Goal: Information Seeking & Learning: Learn about a topic

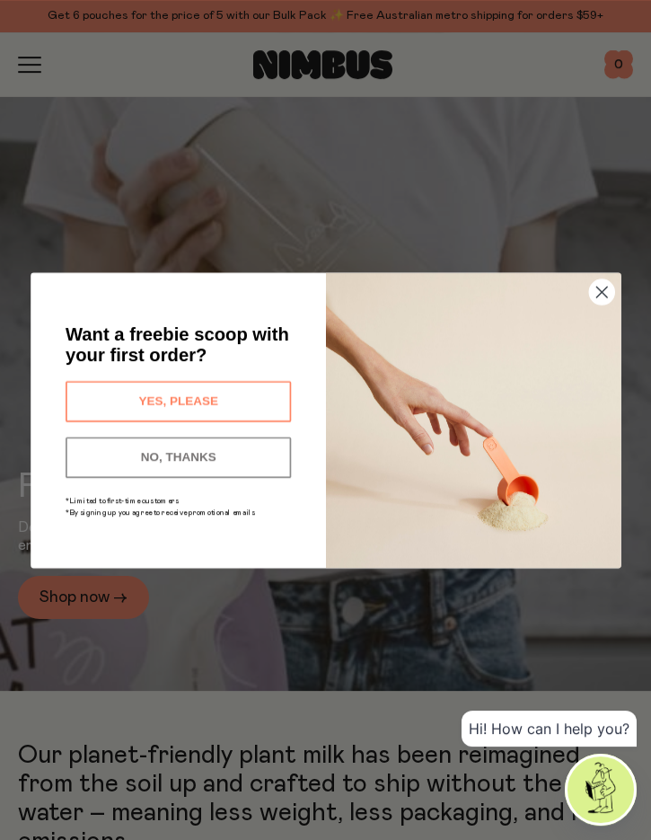
click at [606, 289] on circle "Close dialog" at bounding box center [601, 291] width 25 height 25
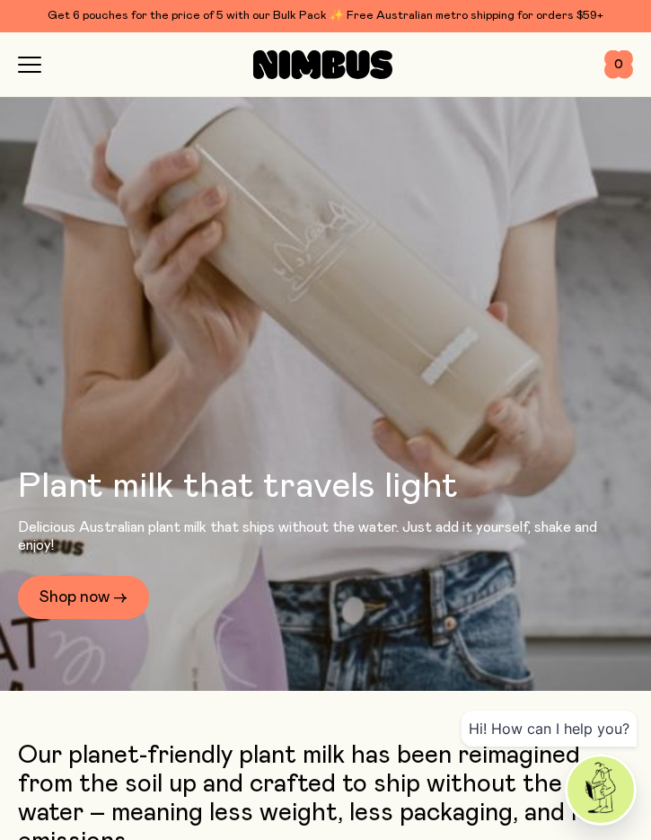
click at [22, 70] on icon "button" at bounding box center [29, 65] width 23 height 16
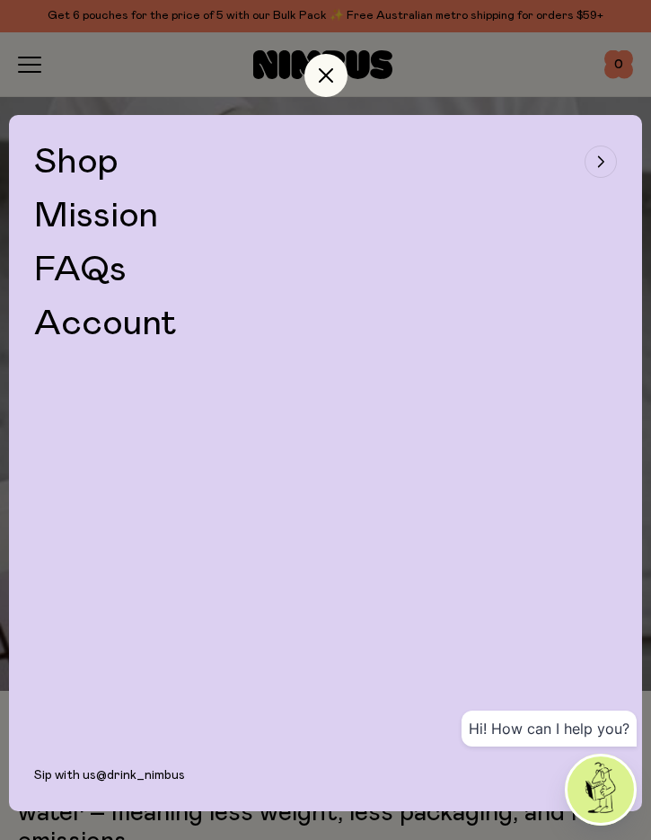
click at [92, 167] on span "Shop" at bounding box center [76, 162] width 84 height 36
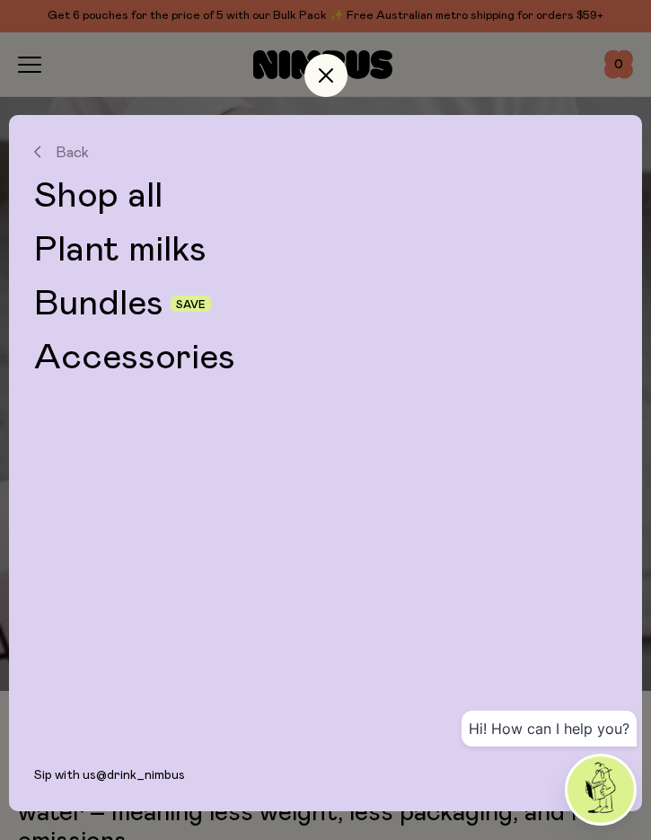
click at [330, 82] on icon "button" at bounding box center [326, 75] width 14 height 14
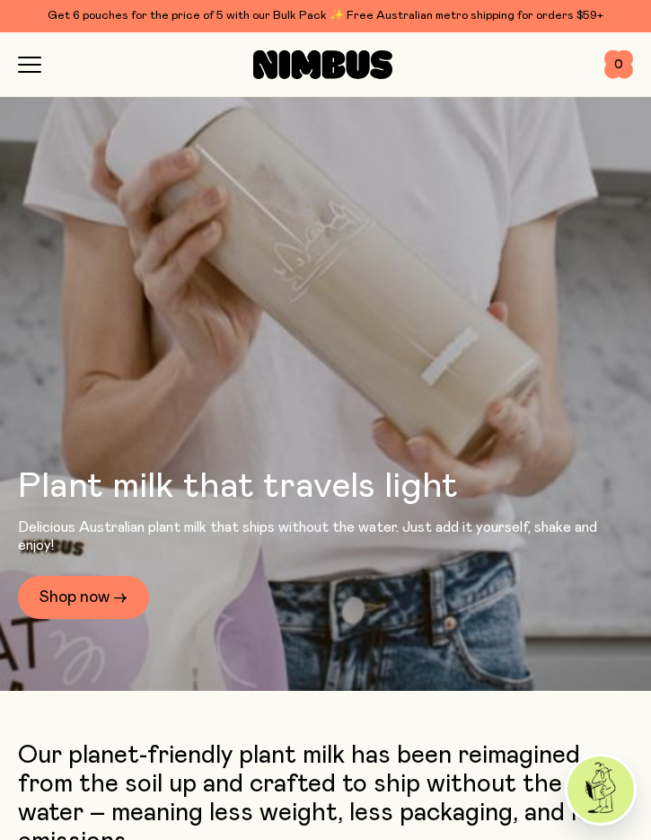
click at [39, 70] on icon "button" at bounding box center [29, 65] width 23 height 16
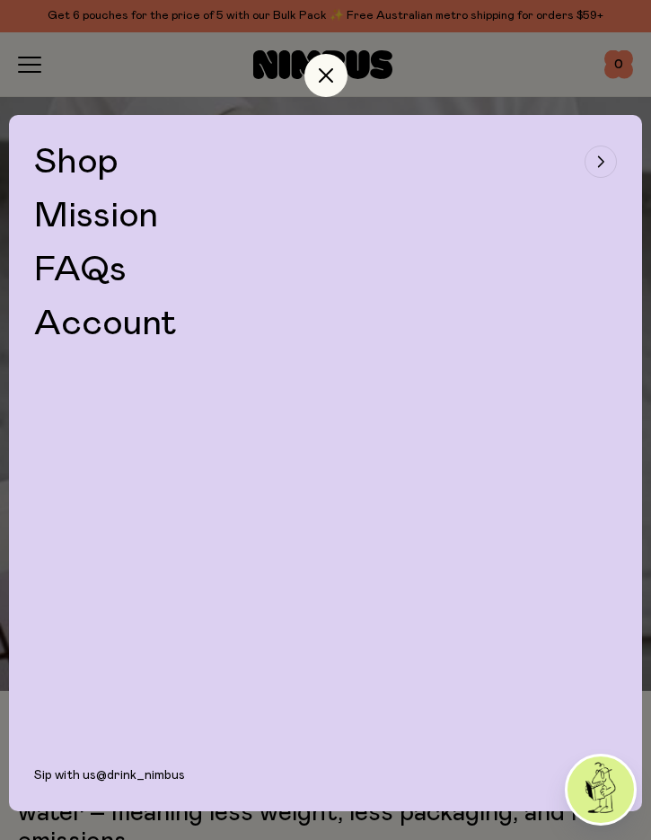
click at [105, 170] on span "Shop" at bounding box center [76, 162] width 84 height 36
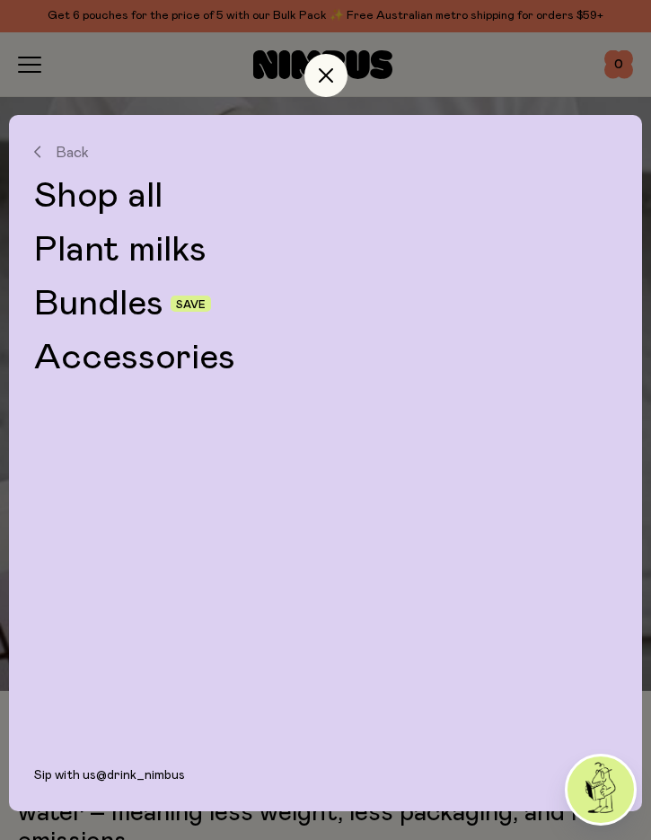
click at [137, 312] on link "Bundles" at bounding box center [98, 304] width 129 height 36
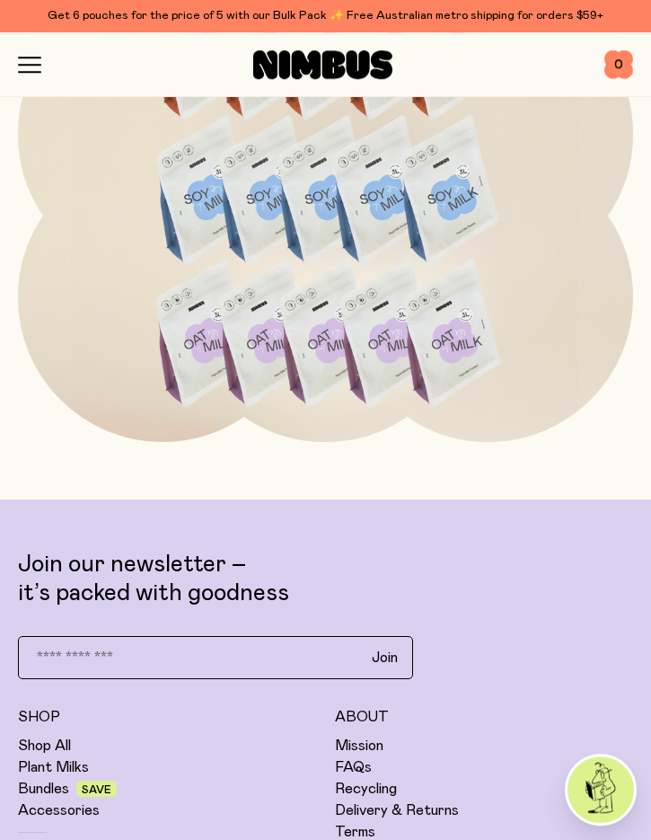
scroll to position [4326, 0]
click at [66, 773] on link "Plant Milks" at bounding box center [53, 767] width 71 height 18
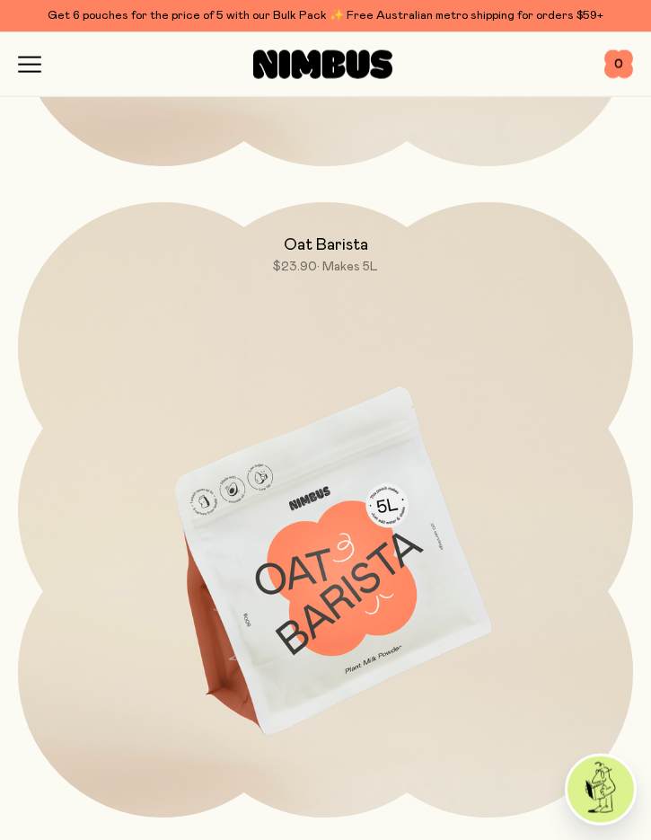
scroll to position [694, 0]
click at [343, 528] on img at bounding box center [325, 562] width 615 height 723
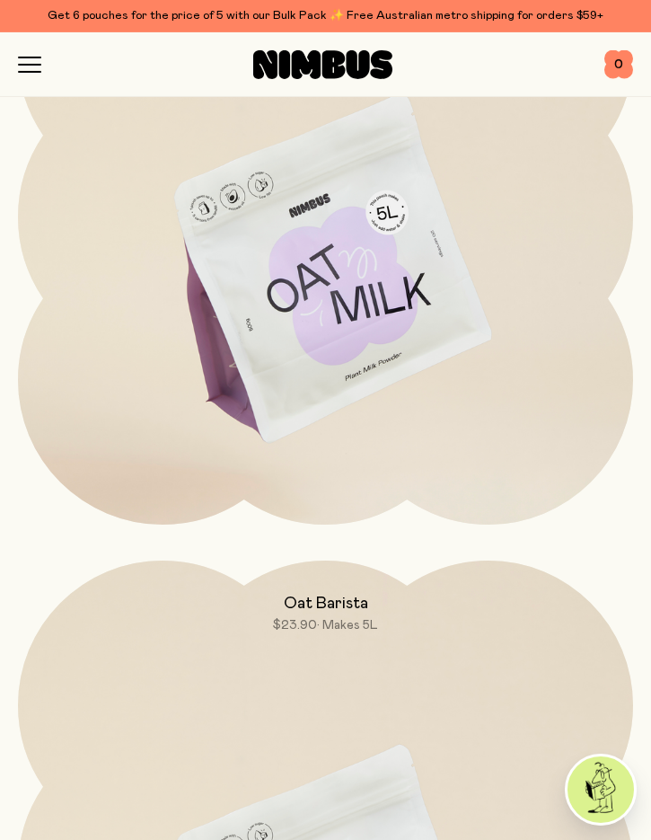
scroll to position [333, 0]
click at [367, 305] on img at bounding box center [325, 272] width 615 height 723
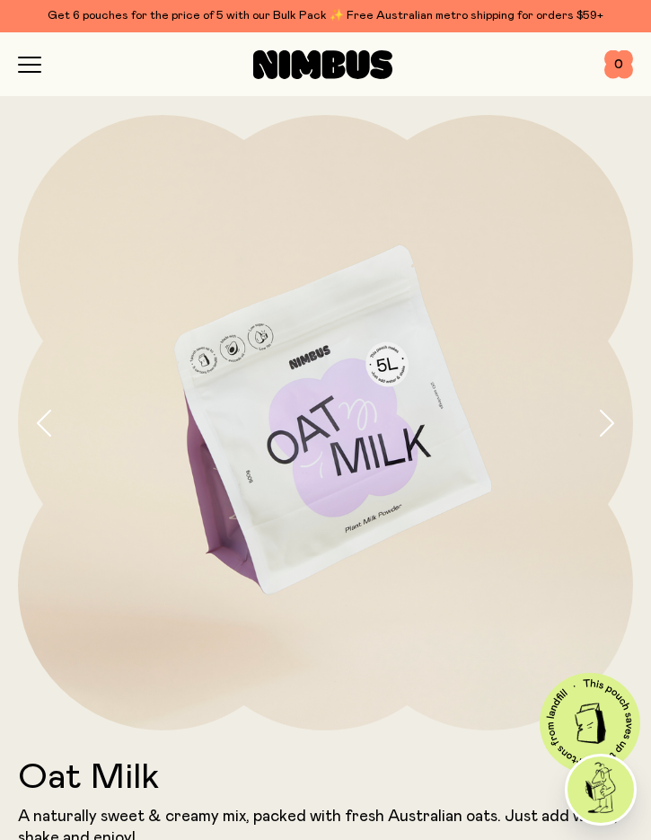
click at [37, 63] on icon "button" at bounding box center [29, 65] width 23 height 16
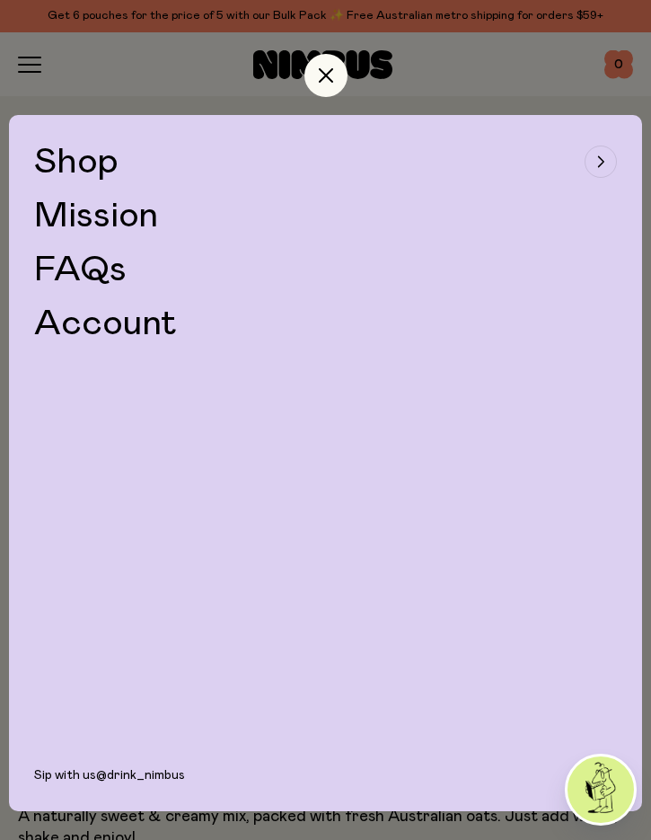
click at [84, 168] on span "Shop" at bounding box center [76, 162] width 84 height 36
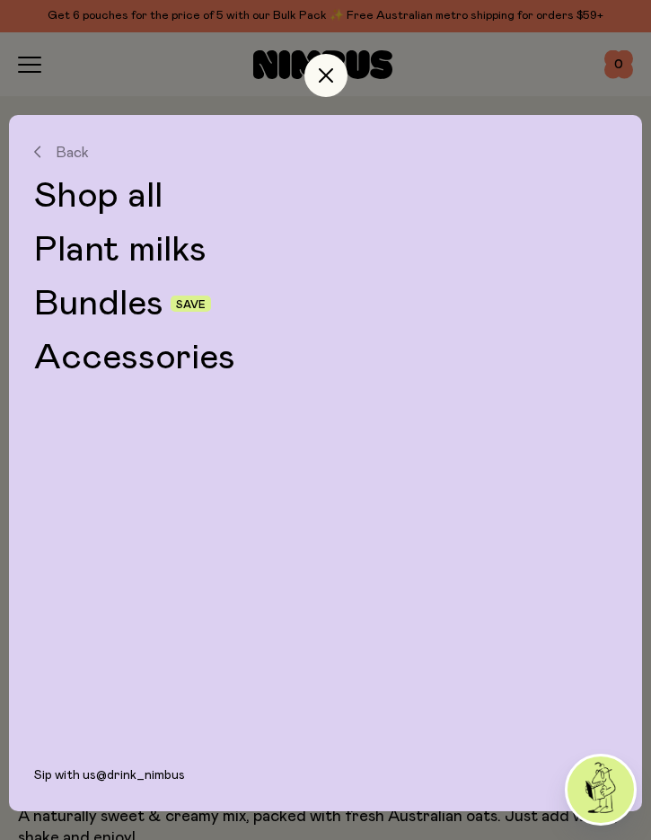
click at [151, 312] on link "Bundles" at bounding box center [98, 304] width 129 height 36
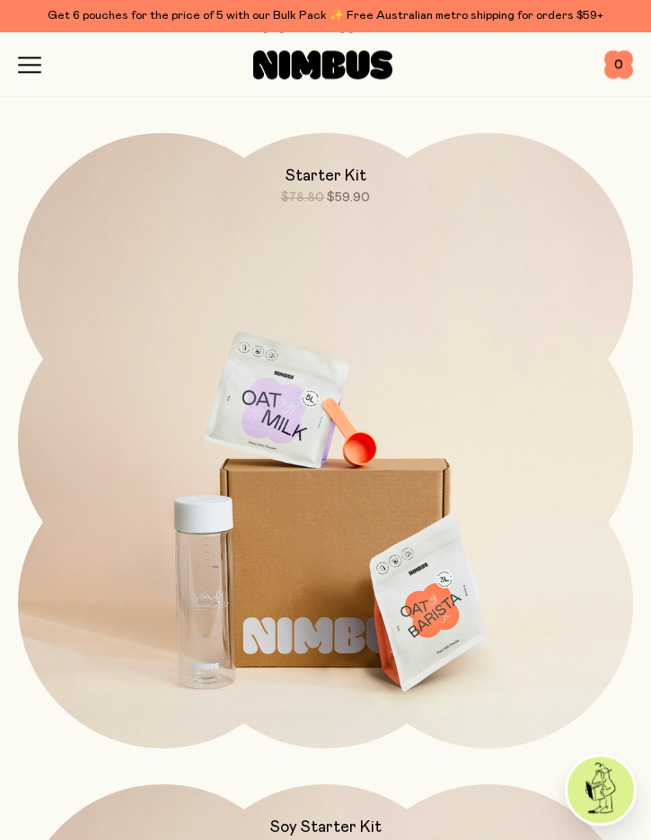
scroll to position [111, 0]
click at [353, 491] on img at bounding box center [325, 495] width 615 height 723
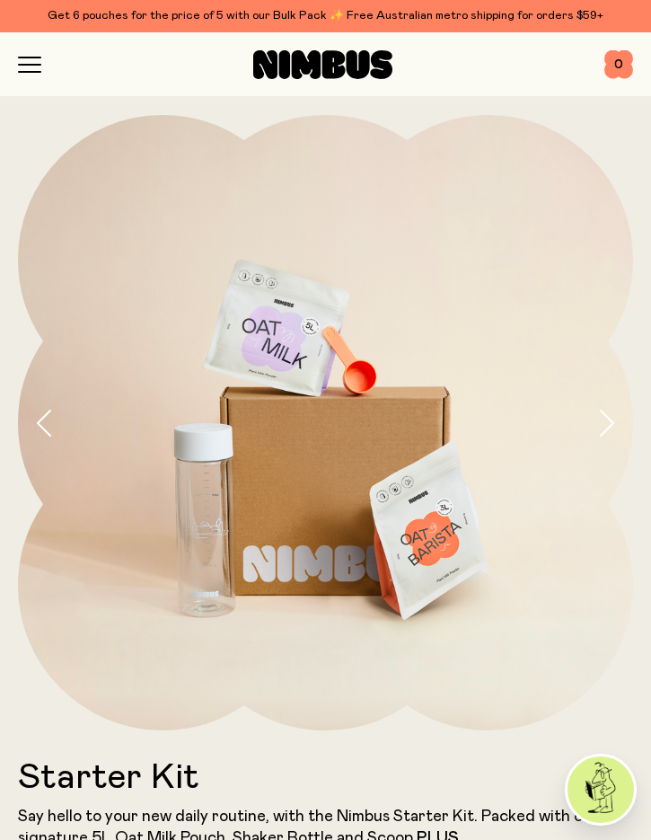
click at [29, 65] on icon "button" at bounding box center [30, 65] width 22 height 0
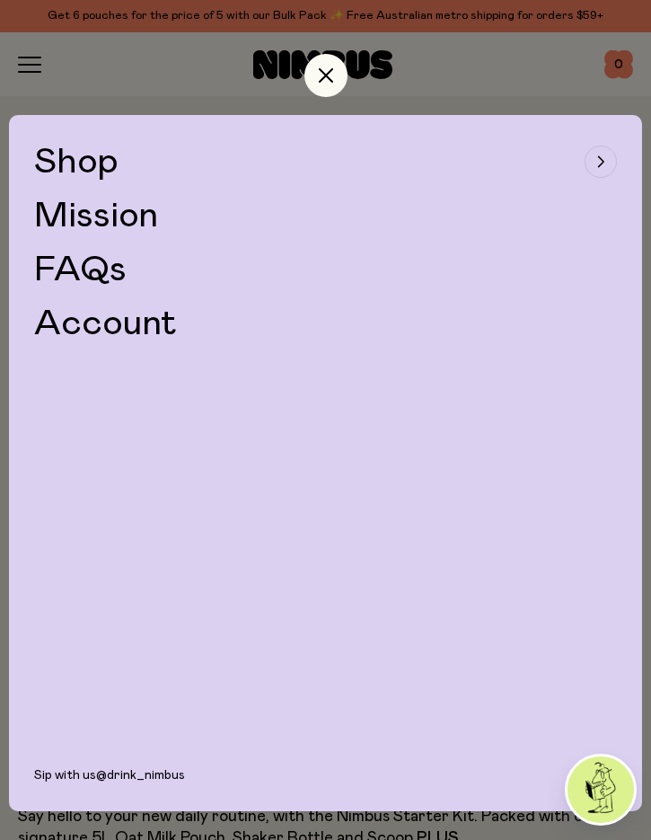
click at [96, 170] on span "Shop" at bounding box center [76, 162] width 84 height 36
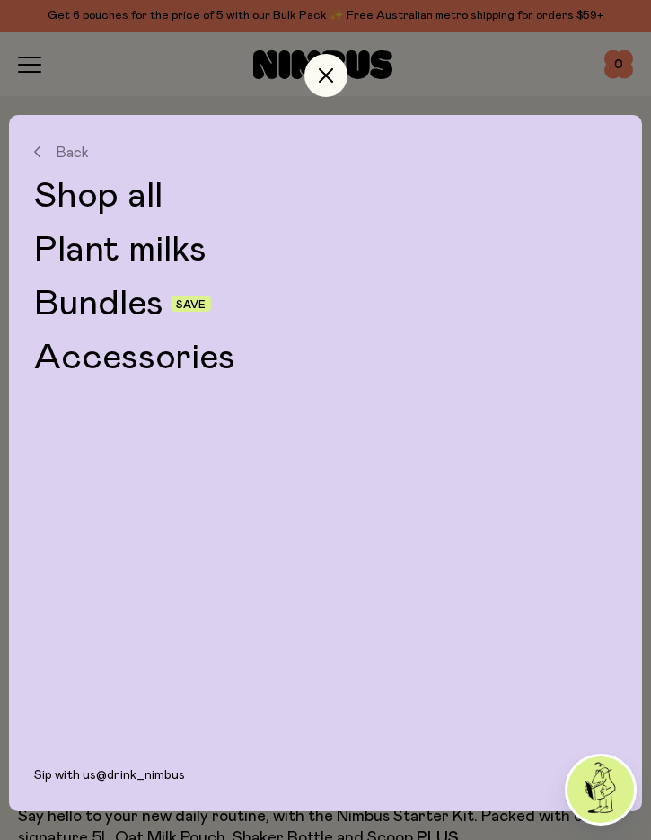
click at [529, 84] on div at bounding box center [325, 72] width 633 height 86
click at [160, 309] on link "Bundles" at bounding box center [98, 304] width 129 height 36
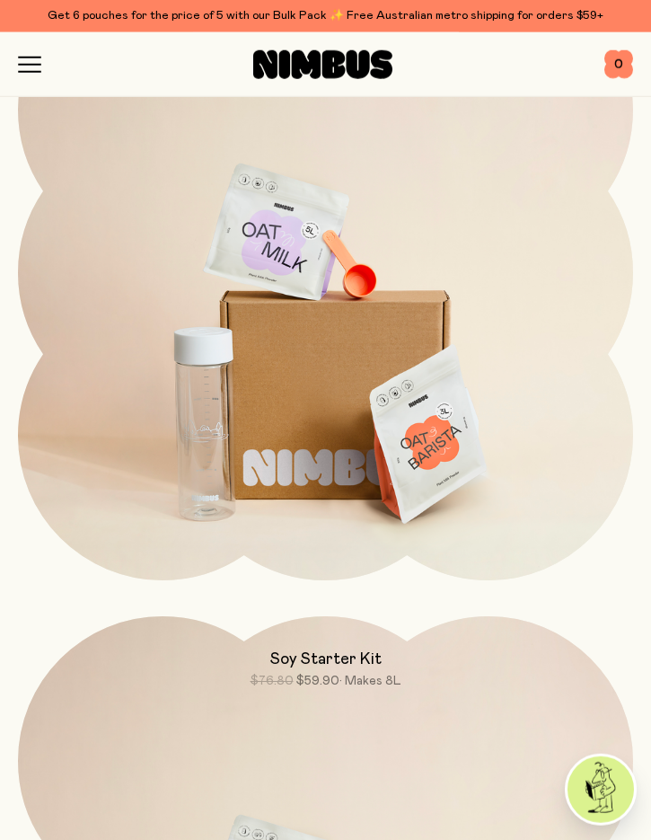
scroll to position [281, 0]
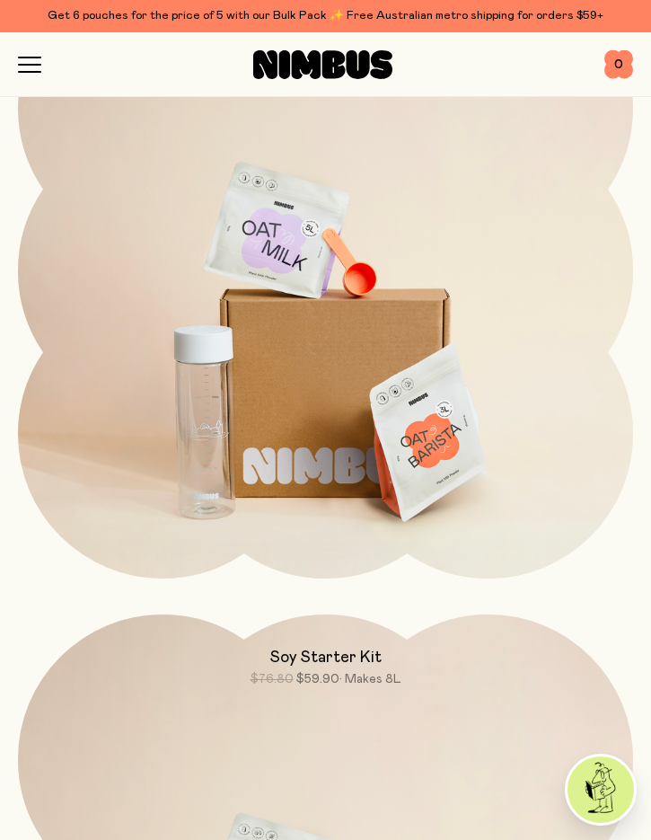
click at [321, 402] on img at bounding box center [325, 324] width 615 height 723
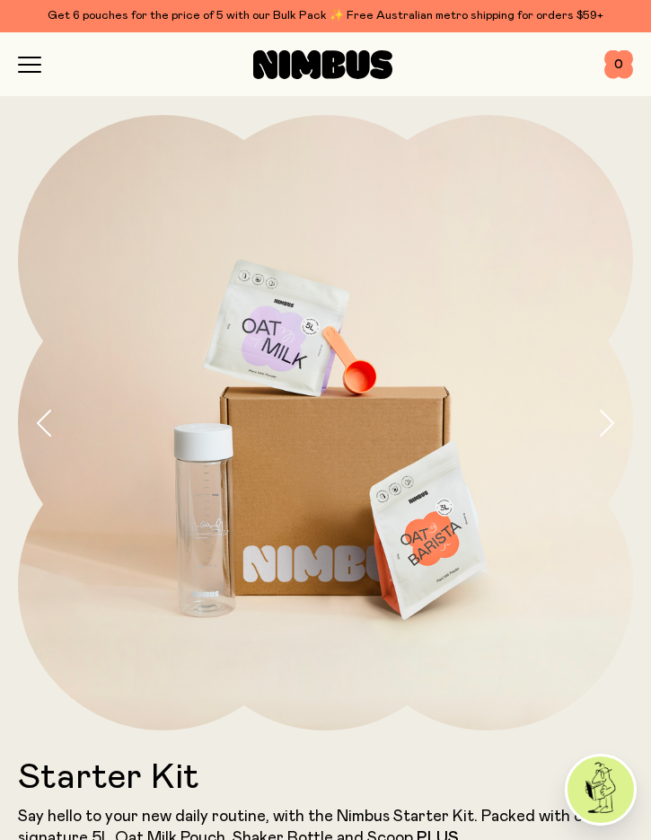
click at [31, 66] on icon "button" at bounding box center [29, 65] width 23 height 16
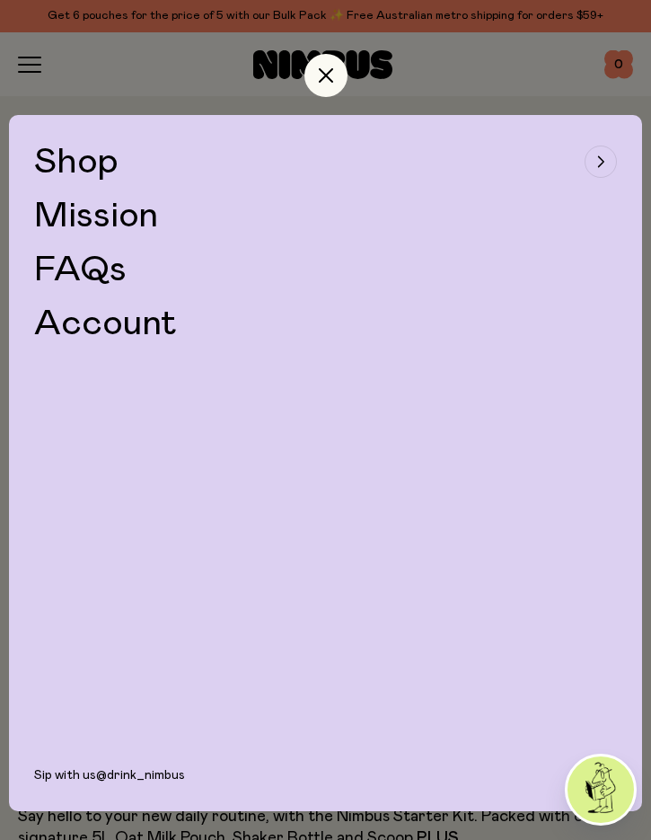
click at [96, 174] on span "Shop" at bounding box center [76, 162] width 84 height 36
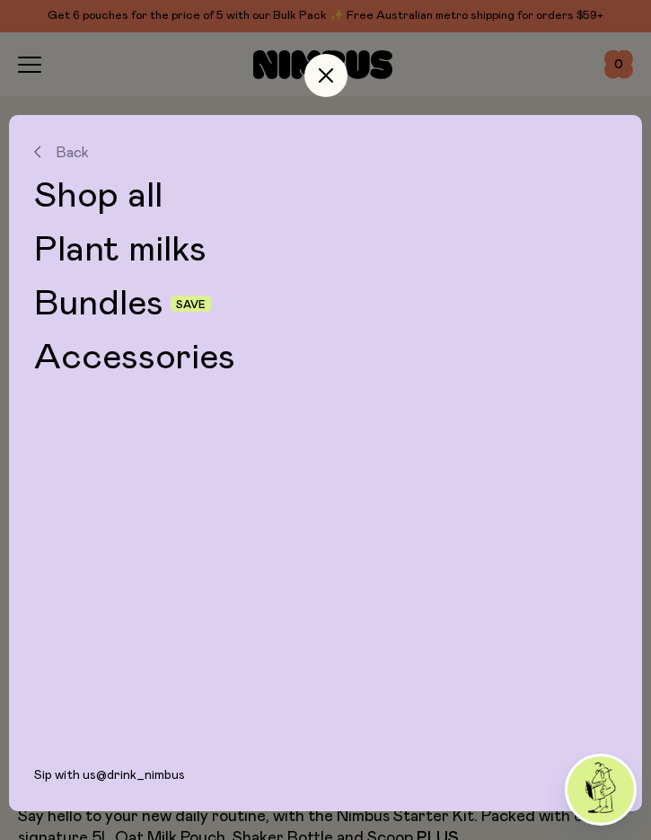
click at [165, 252] on link "Plant milks" at bounding box center [325, 250] width 583 height 36
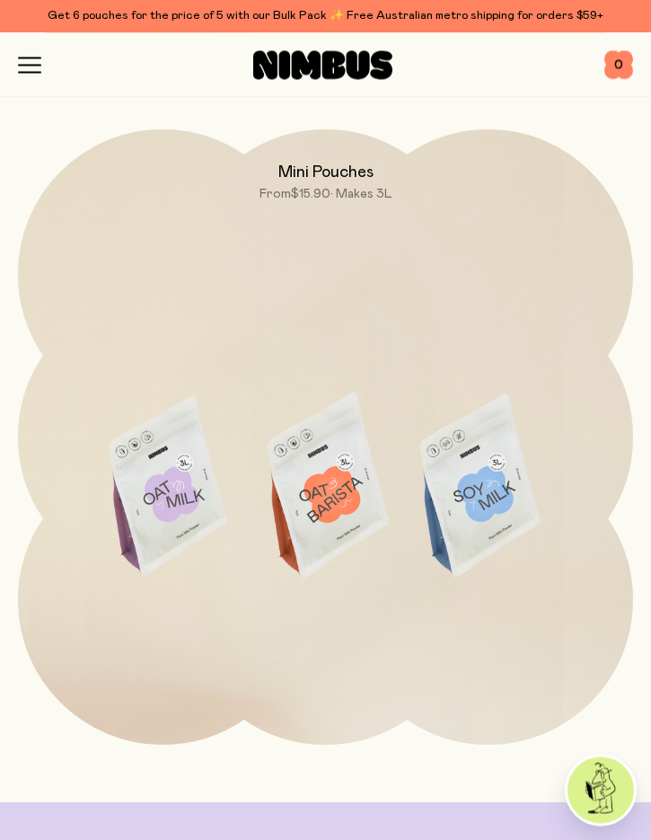
scroll to position [2068, 0]
click at [381, 397] on img at bounding box center [325, 492] width 615 height 724
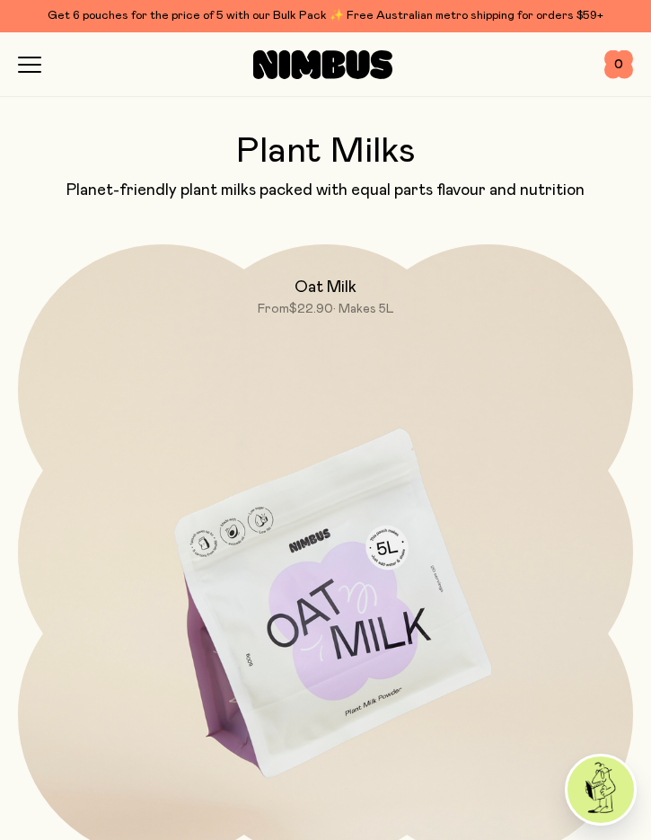
scroll to position [2068, 0]
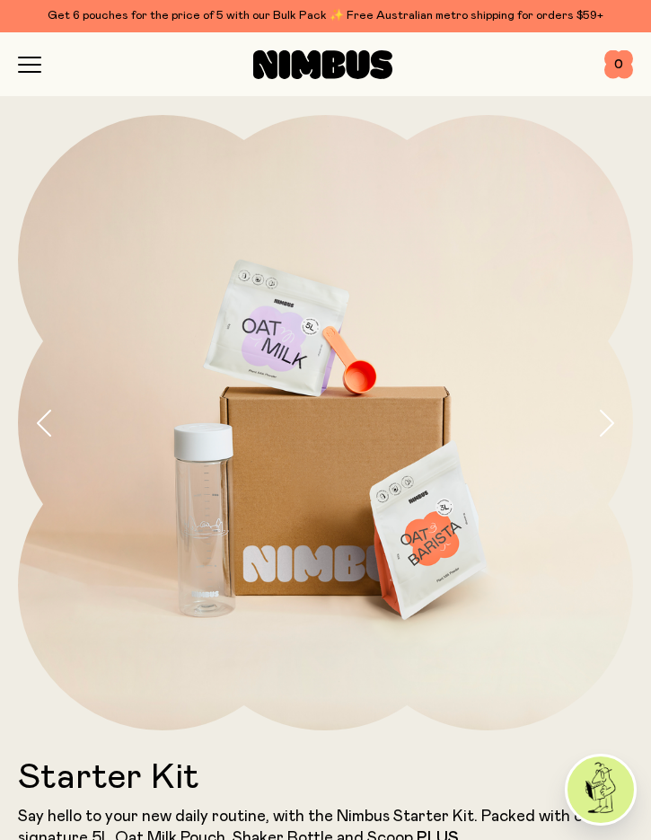
click at [34, 69] on icon "button" at bounding box center [29, 65] width 23 height 16
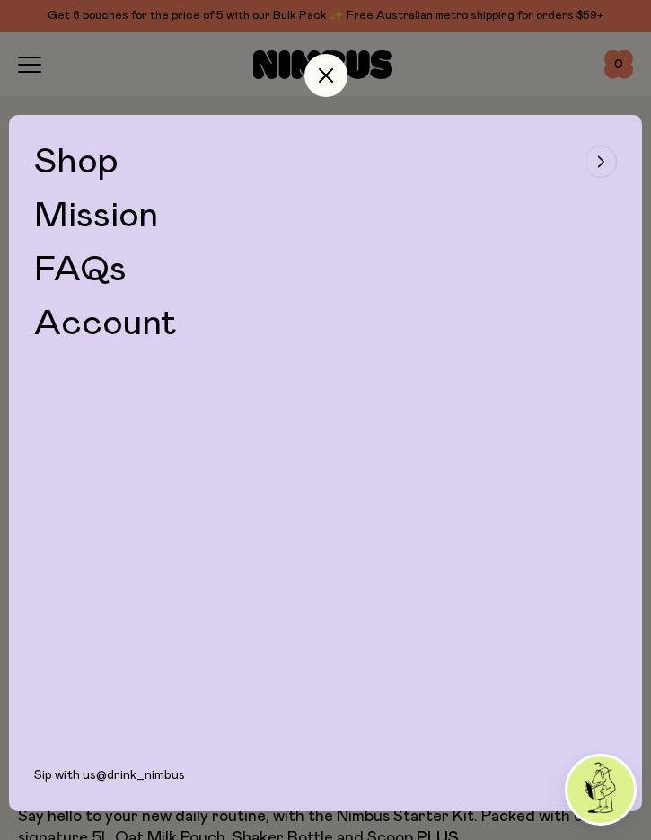
click at [89, 164] on span "Shop" at bounding box center [76, 162] width 84 height 36
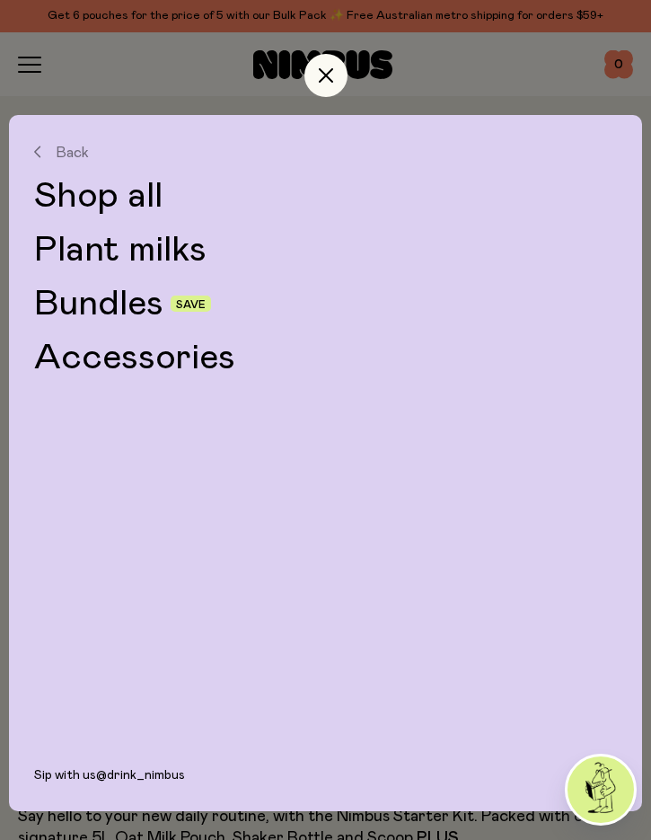
click at [146, 255] on link "Plant milks" at bounding box center [325, 250] width 583 height 36
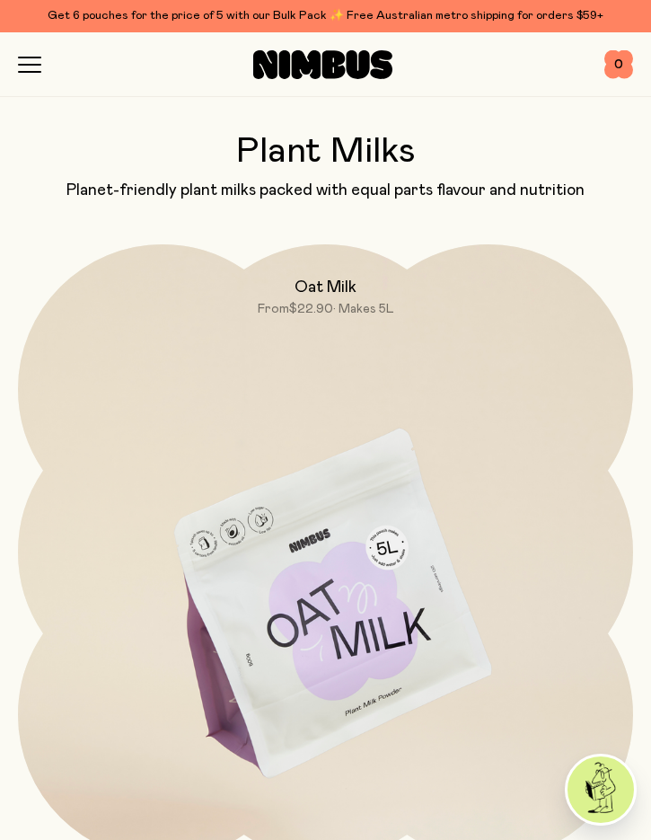
click at [39, 67] on icon "button" at bounding box center [29, 65] width 23 height 16
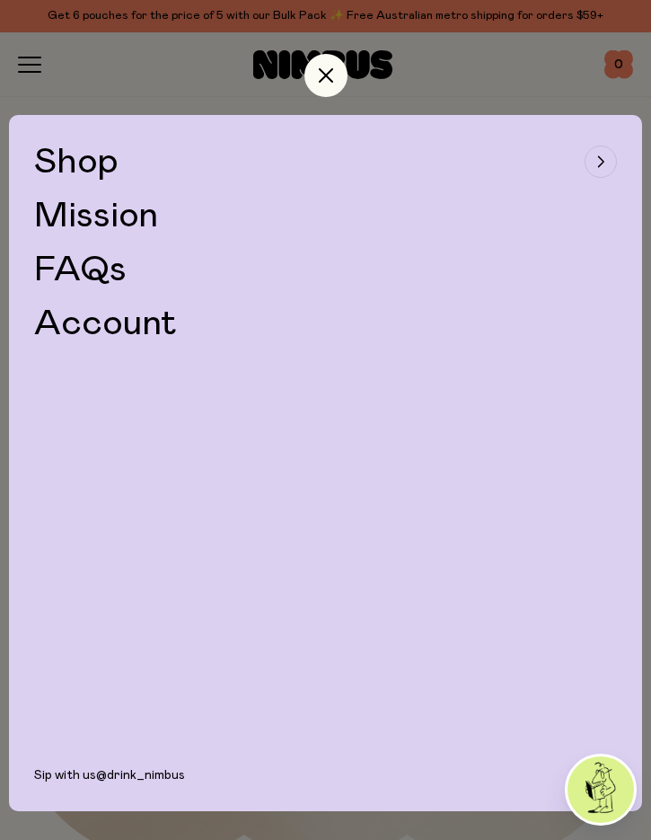
click at [104, 276] on link "FAQs" at bounding box center [80, 270] width 93 height 36
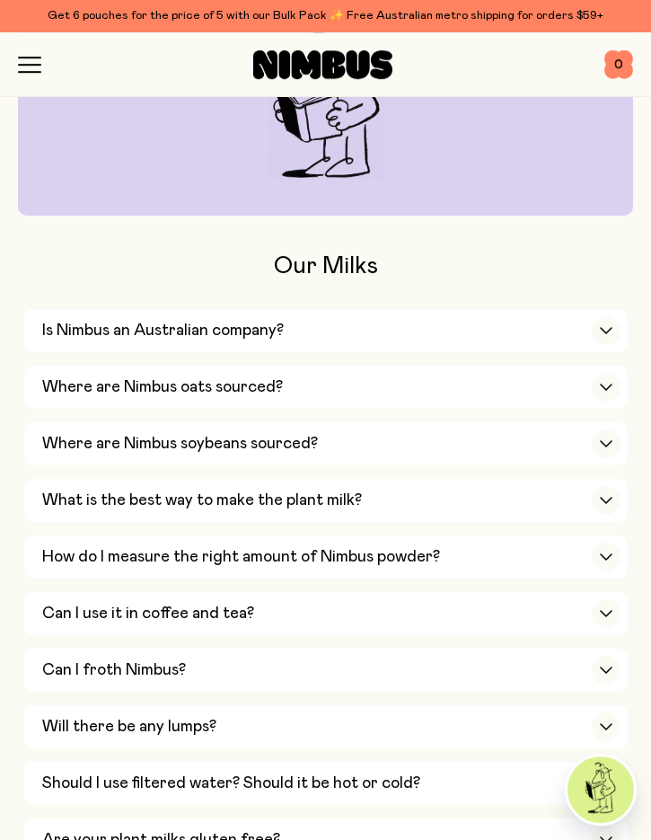
scroll to position [211, 0]
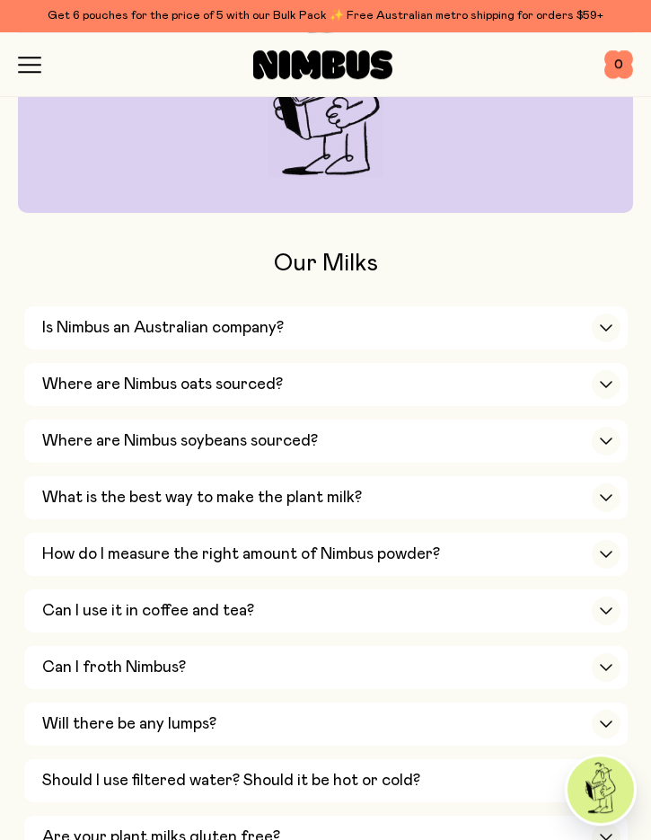
click at [599, 381] on icon "button" at bounding box center [606, 384] width 14 height 7
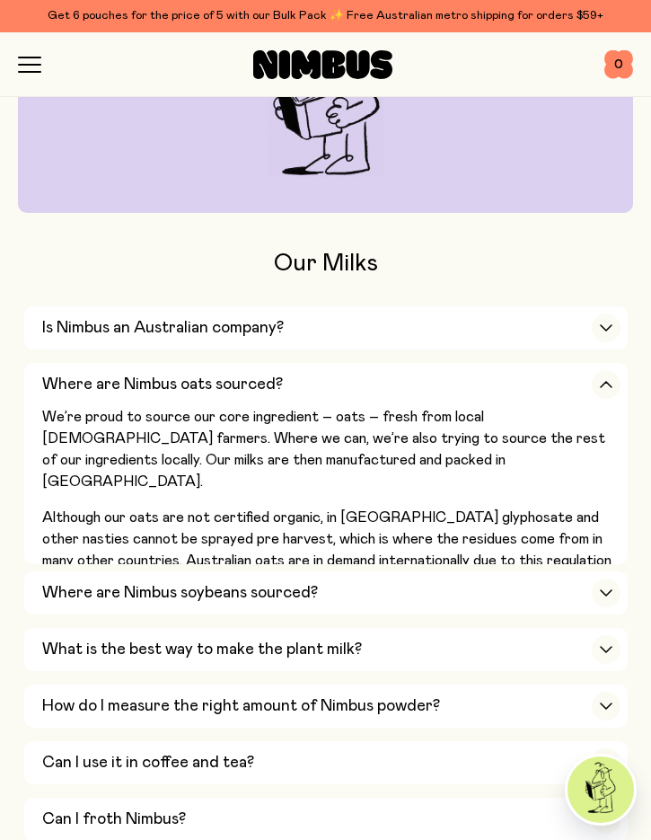
click at [607, 590] on icon "button" at bounding box center [606, 592] width 11 height 5
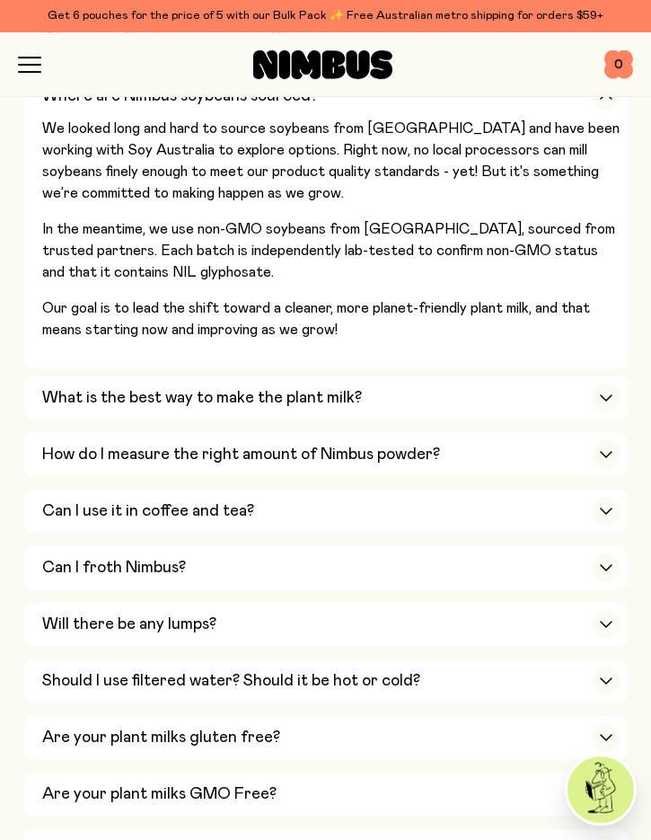
click at [608, 497] on div "button" at bounding box center [606, 511] width 29 height 29
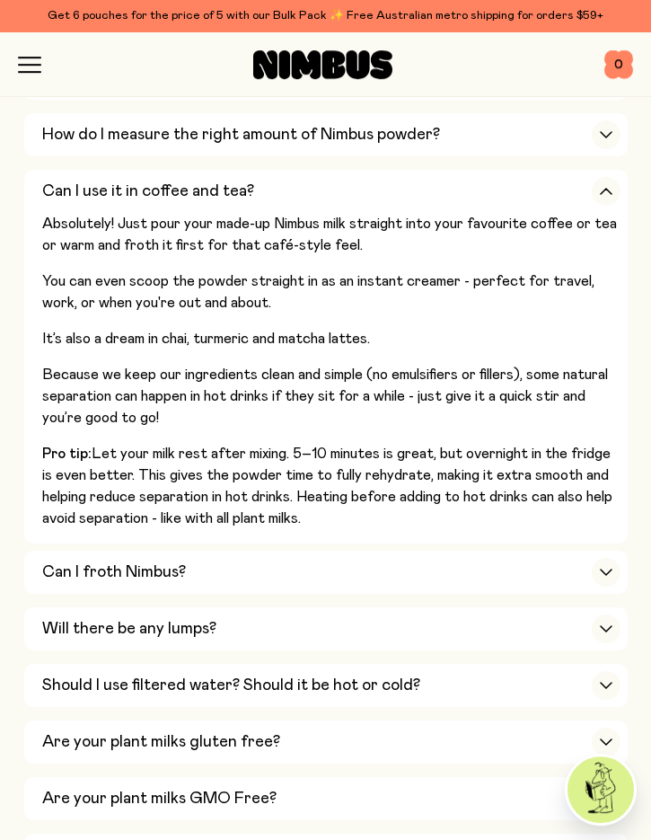
scroll to position [637, 0]
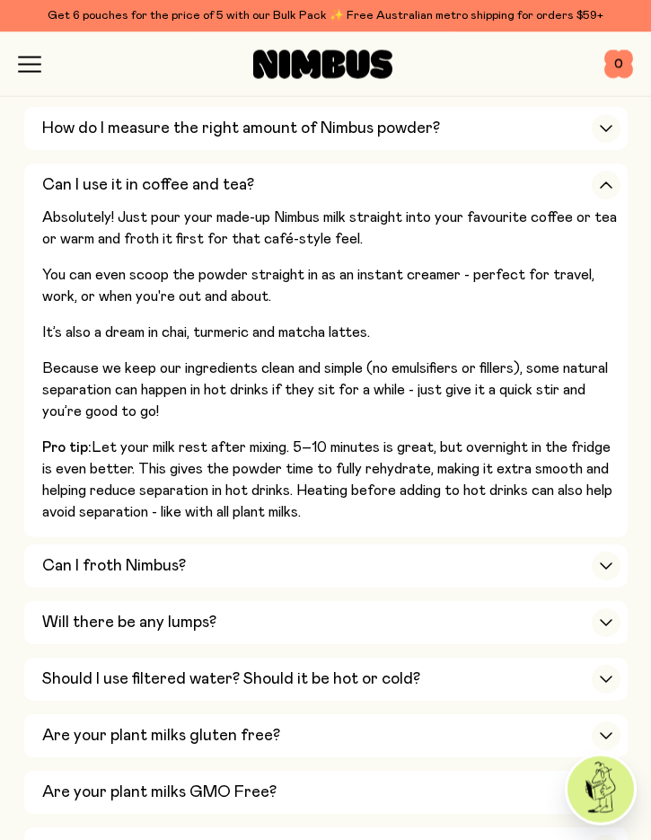
click at [607, 676] on icon "button" at bounding box center [606, 679] width 14 height 7
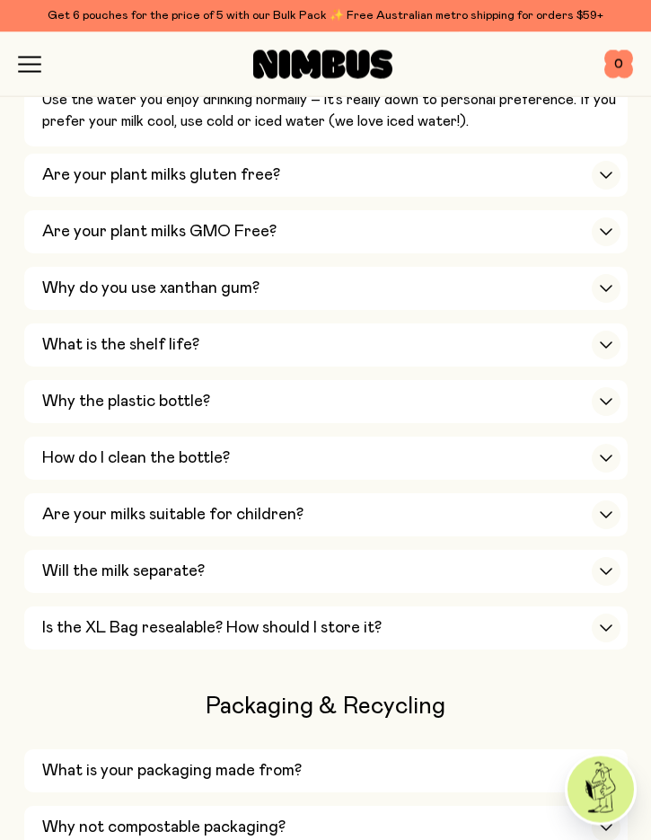
scroll to position [933, 0]
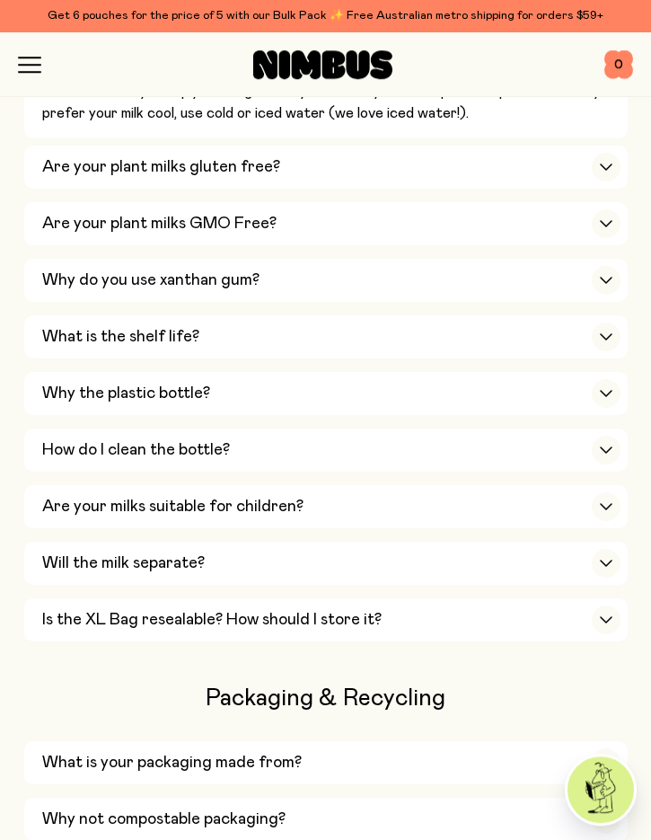
click at [606, 277] on icon "button" at bounding box center [606, 280] width 14 height 7
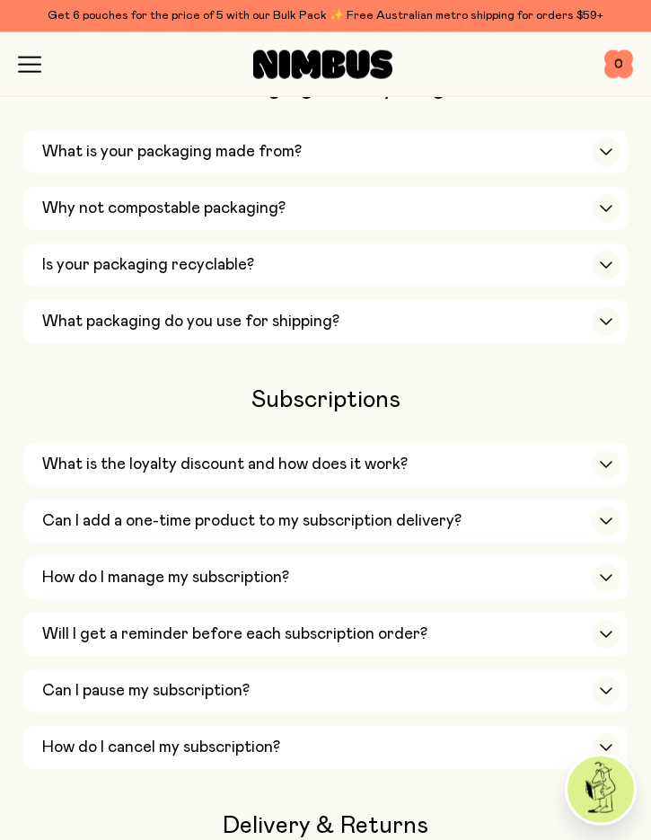
scroll to position [1631, 0]
